Goal: Information Seeking & Learning: Learn about a topic

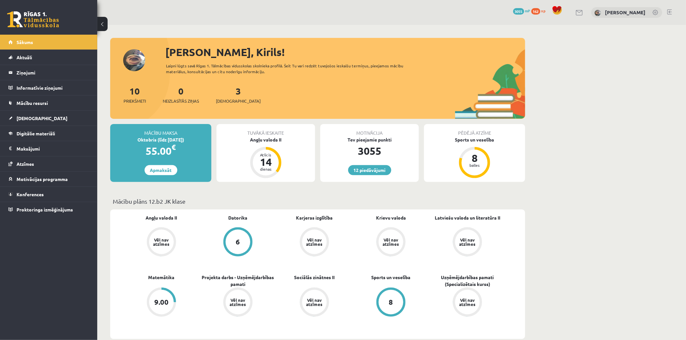
click at [406, 48] on div "[PERSON_NAME], Kirils!" at bounding box center [345, 52] width 360 height 16
click at [57, 192] on link "Konferences" at bounding box center [48, 194] width 81 height 15
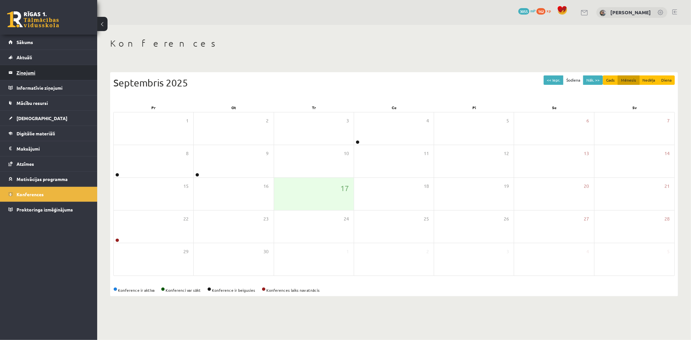
click at [54, 76] on legend "Ziņojumi 0" at bounding box center [53, 72] width 73 height 15
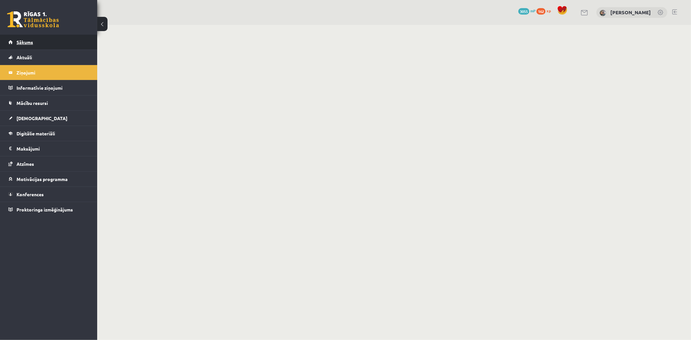
click at [40, 42] on link "Sākums" at bounding box center [48, 42] width 81 height 15
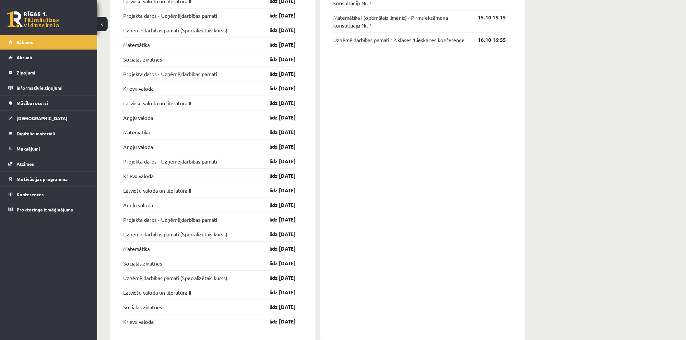
scroll to position [680, 0]
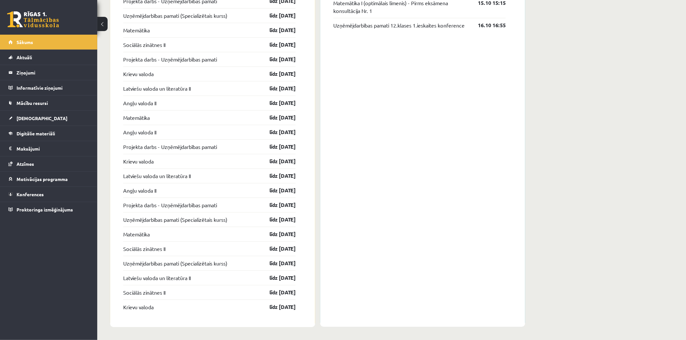
drag, startPoint x: 574, startPoint y: 191, endPoint x: 572, endPoint y: 145, distance: 46.4
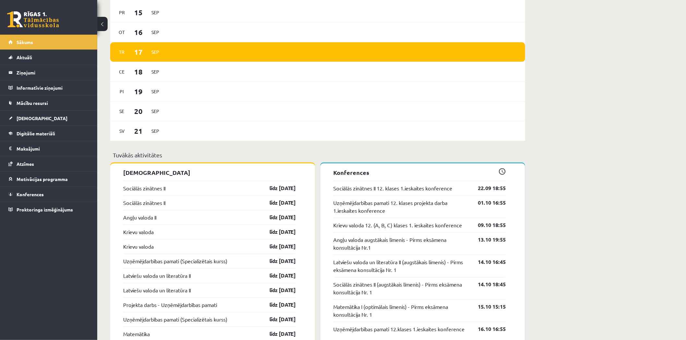
scroll to position [0, 0]
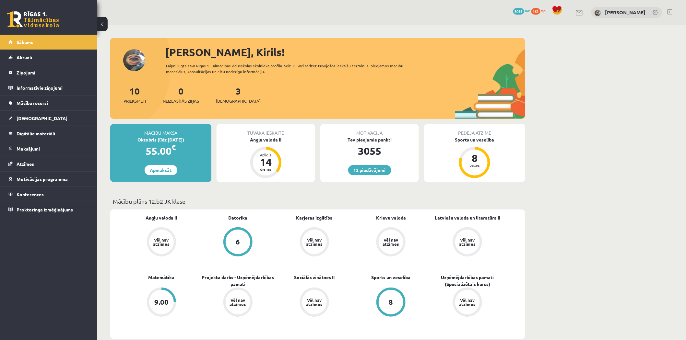
click at [583, 13] on link at bounding box center [579, 13] width 8 height 6
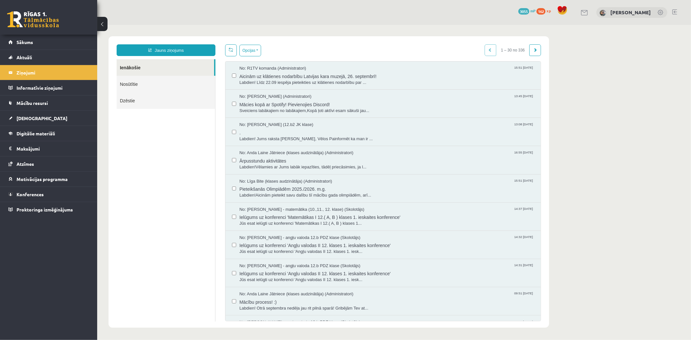
click at [50, 20] on link at bounding box center [33, 19] width 52 height 16
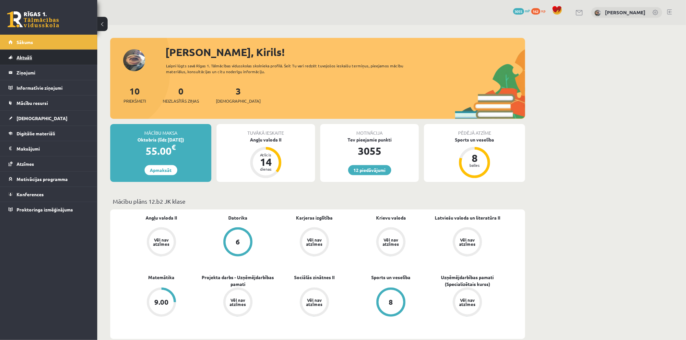
click at [43, 55] on link "Aktuāli" at bounding box center [48, 57] width 81 height 15
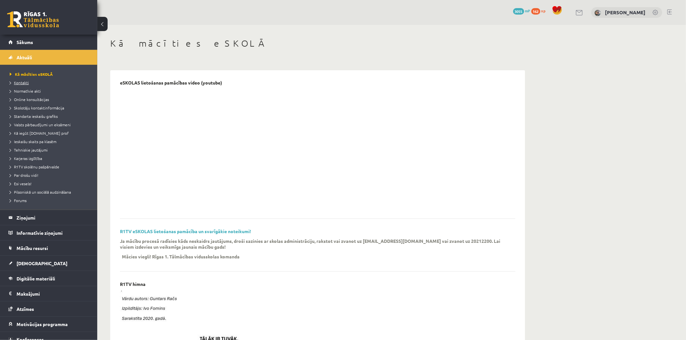
click at [27, 80] on link "Kontakti" at bounding box center [50, 83] width 81 height 6
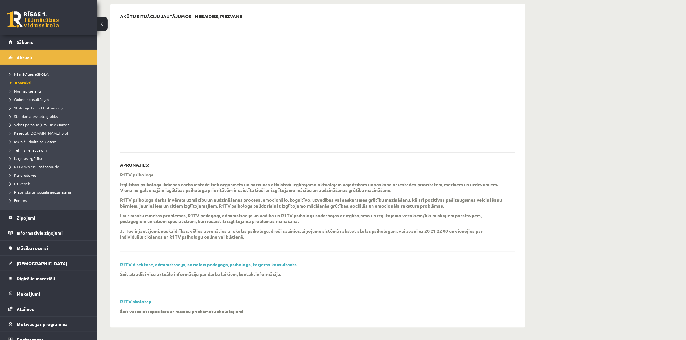
scroll to position [67, 0]
click at [196, 262] on link "R1TV direktore, administrācija, sociālais pedagogs, psihologs, karjeras konsult…" at bounding box center [208, 264] width 177 height 6
click at [46, 20] on link at bounding box center [33, 19] width 52 height 16
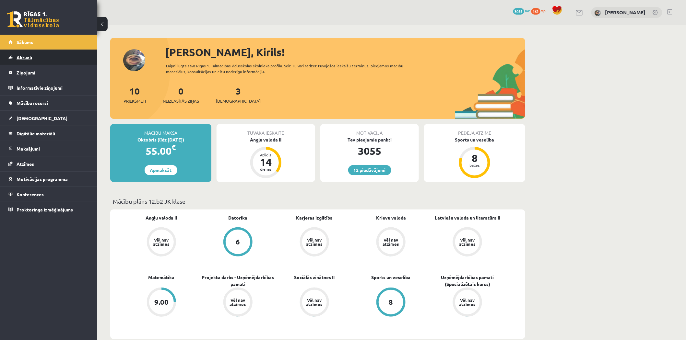
click at [73, 60] on link "Aktuāli" at bounding box center [48, 57] width 81 height 15
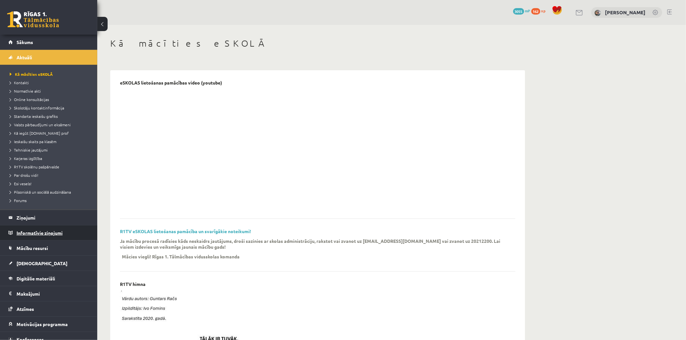
click at [38, 234] on legend "Informatīvie ziņojumi 0" at bounding box center [53, 232] width 73 height 15
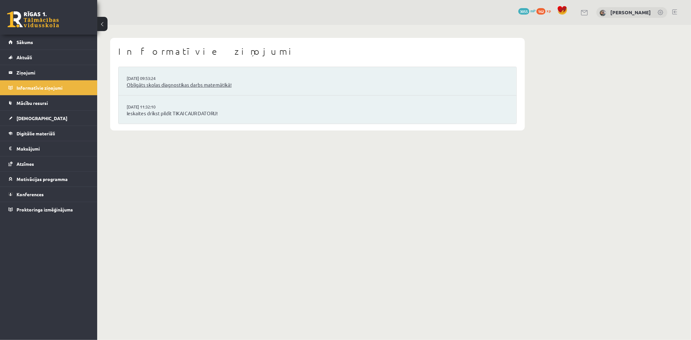
click at [229, 81] on link "Obligāts skolas diagnostikas darbs matemātikā!" at bounding box center [318, 84] width 382 height 7
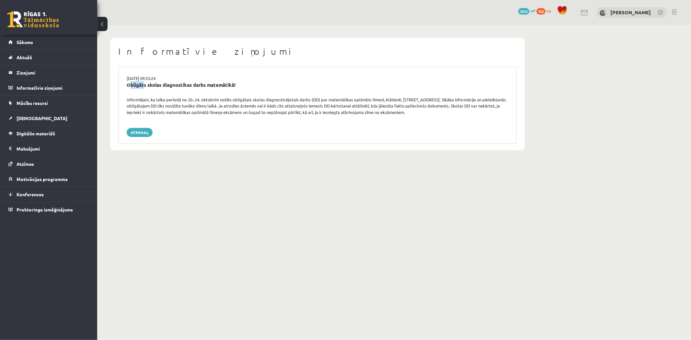
drag, startPoint x: 127, startPoint y: 85, endPoint x: 143, endPoint y: 87, distance: 16.0
click at [143, 87] on div "Obligāts skolas diagnostikas darbs matemātikā!" at bounding box center [318, 84] width 382 height 7
click at [146, 85] on div "Obligāts skolas diagnostikas darbs matemātikā!" at bounding box center [318, 84] width 382 height 7
click at [289, 195] on body "0 Dāvanas 3055 mP 162 xp [PERSON_NAME] Sākums Aktuāli Kā mācīties eSKOLĀ Kontak…" at bounding box center [345, 170] width 691 height 340
